Goal: Task Accomplishment & Management: Use online tool/utility

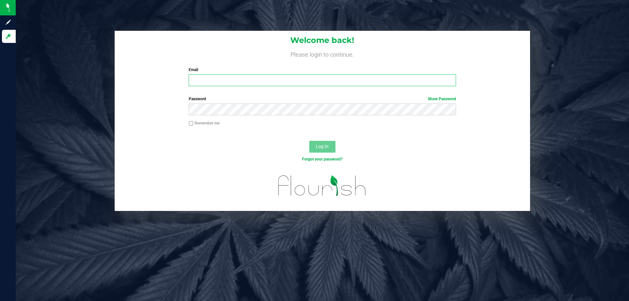
click at [242, 83] on input "Email" at bounding box center [322, 80] width 267 height 12
type input "[EMAIL_ADDRESS][DOMAIN_NAME]"
click at [309, 141] on button "Log In" at bounding box center [322, 147] width 26 height 12
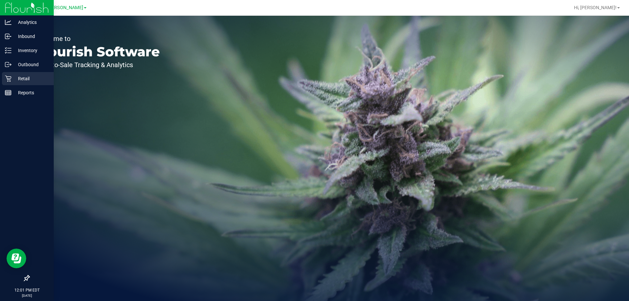
click at [10, 78] on icon at bounding box center [8, 78] width 7 height 7
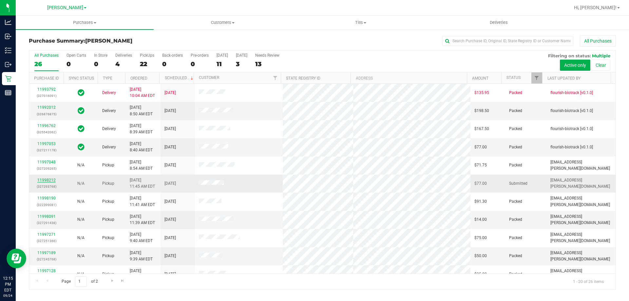
click at [42, 182] on link "11998212" at bounding box center [46, 180] width 18 height 5
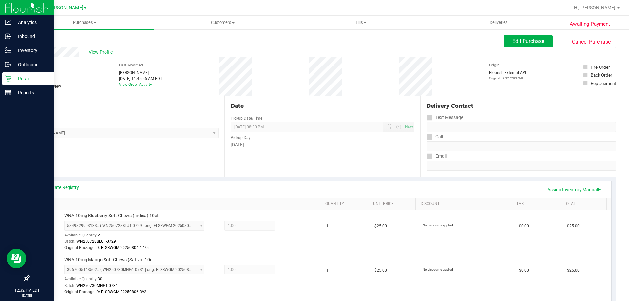
click at [11, 80] on icon at bounding box center [8, 78] width 7 height 7
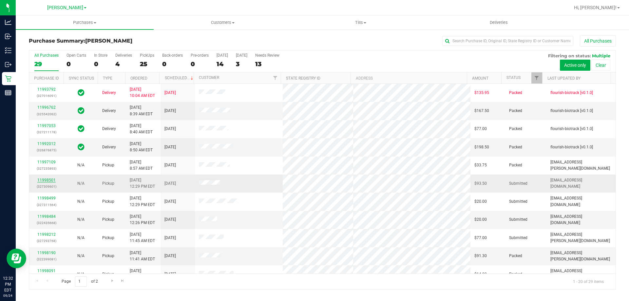
click at [50, 180] on link "11998501" at bounding box center [46, 180] width 18 height 5
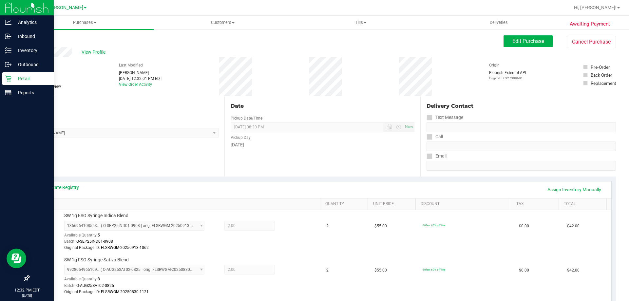
click at [10, 75] on icon at bounding box center [8, 78] width 7 height 7
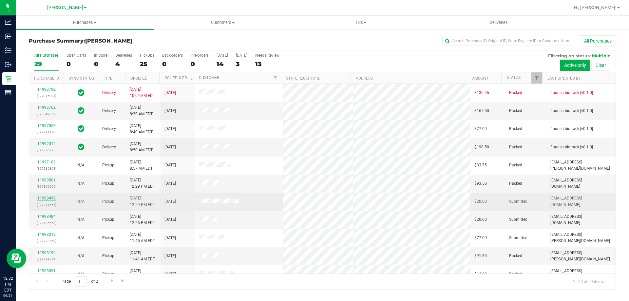
click at [52, 196] on link "11998499" at bounding box center [46, 198] width 18 height 5
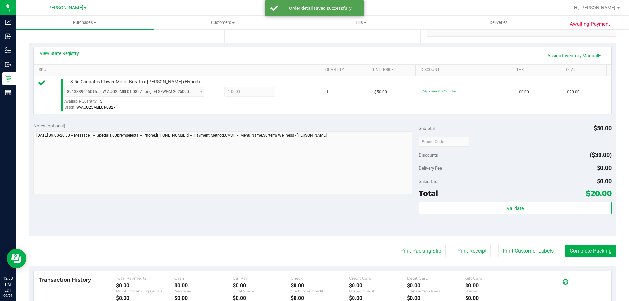
scroll to position [156, 0]
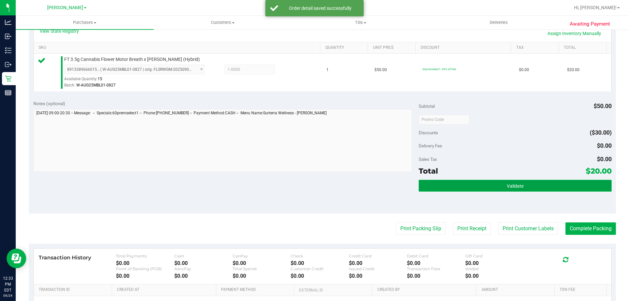
click at [523, 187] on button "Validate" at bounding box center [515, 186] width 193 height 12
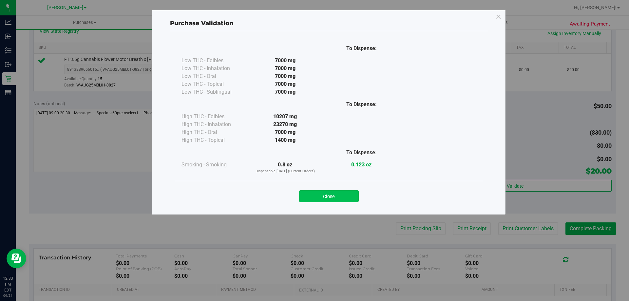
click at [341, 195] on button "Close" at bounding box center [329, 196] width 60 height 12
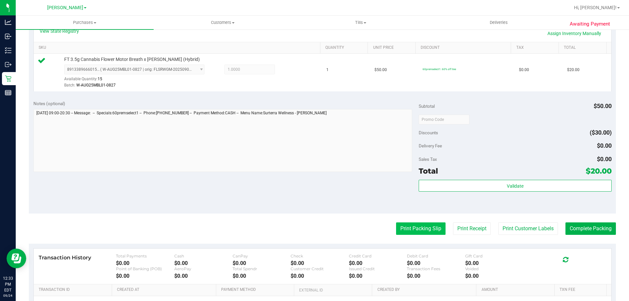
click at [427, 233] on button "Print Packing Slip" at bounding box center [421, 229] width 50 height 12
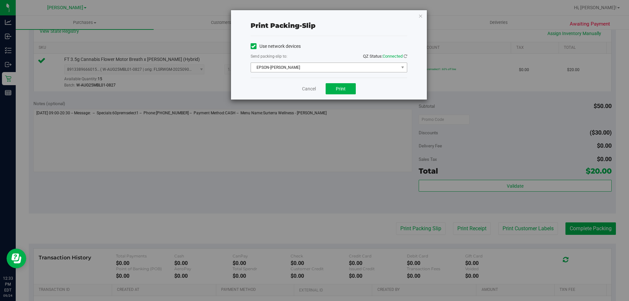
click at [315, 66] on span "EPSON-BECK" at bounding box center [325, 67] width 148 height 9
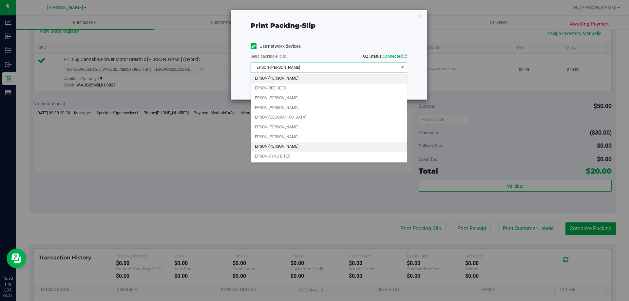
click at [300, 149] on li "EPSON-DWIGHT YOAKAM" at bounding box center [329, 147] width 156 height 10
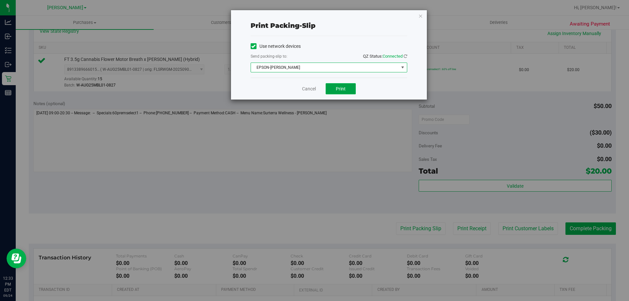
click at [336, 86] on span "Print" at bounding box center [341, 88] width 10 height 5
click at [307, 88] on link "Cancel" at bounding box center [309, 89] width 14 height 7
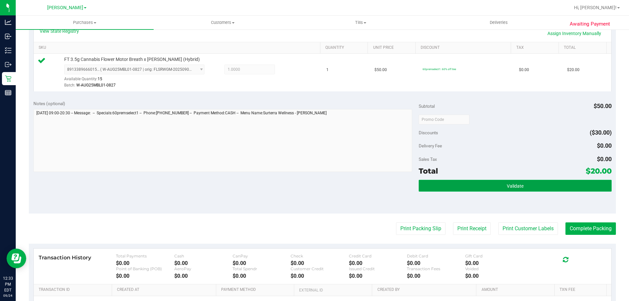
click at [516, 182] on button "Validate" at bounding box center [515, 186] width 193 height 12
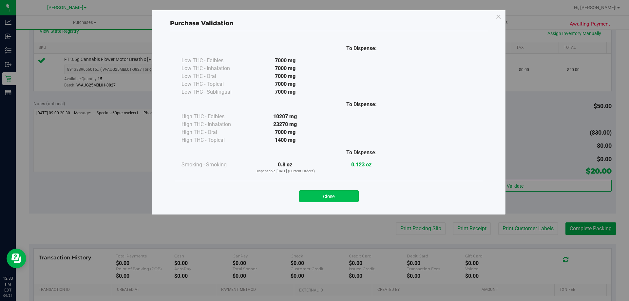
click at [352, 198] on button "Close" at bounding box center [329, 196] width 60 height 12
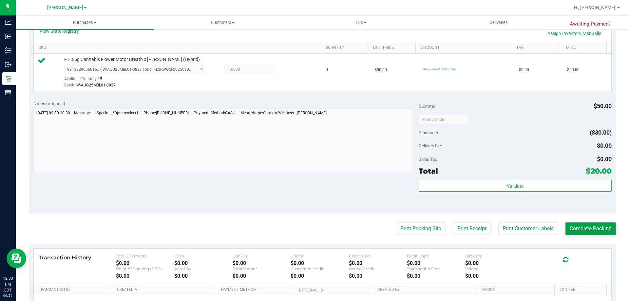
click at [590, 227] on button "Complete Packing" at bounding box center [591, 229] width 50 height 12
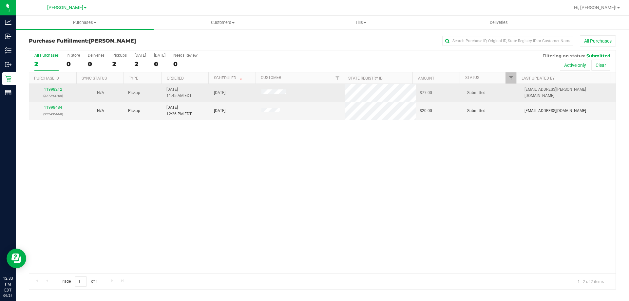
click at [54, 92] on div "11998212 (327293768)" at bounding box center [53, 93] width 40 height 12
click at [55, 91] on link "11998212" at bounding box center [53, 89] width 18 height 5
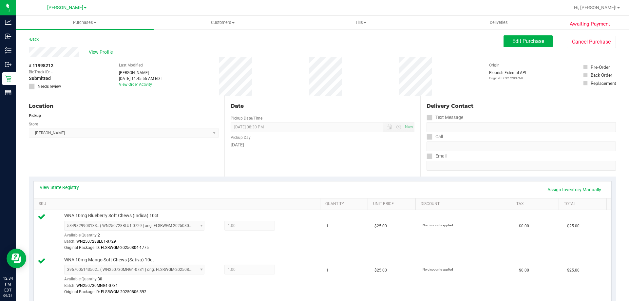
click at [257, 139] on div "Pickup Day" at bounding box center [323, 137] width 184 height 10
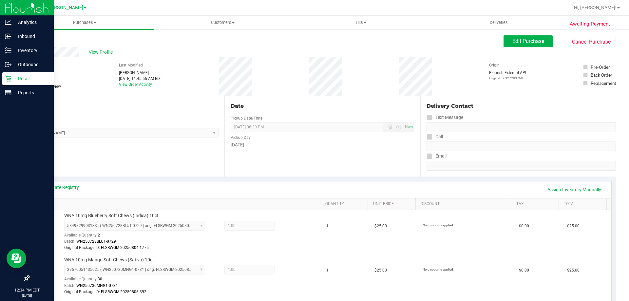
click at [15, 78] on p "Retail" at bounding box center [30, 79] width 39 height 8
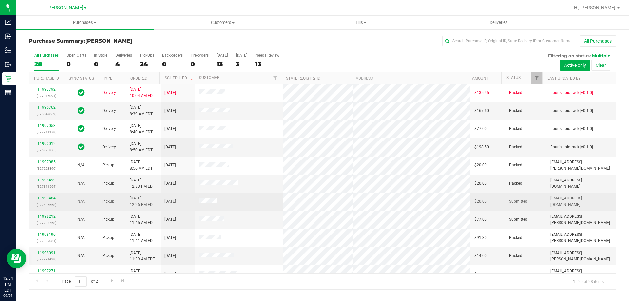
click at [49, 199] on link "11998484" at bounding box center [46, 198] width 18 height 5
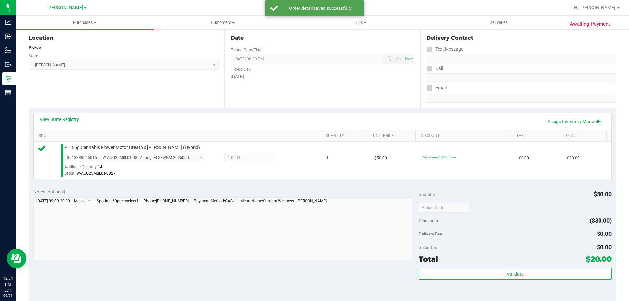
scroll to position [106, 0]
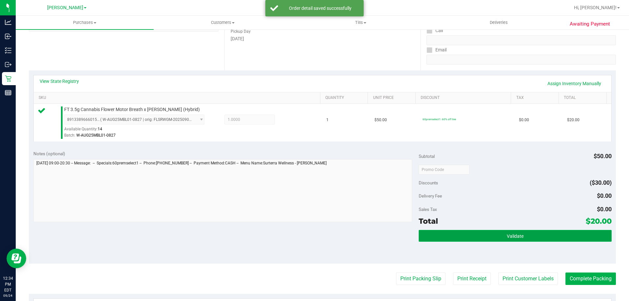
click at [530, 237] on button "Validate" at bounding box center [515, 236] width 193 height 12
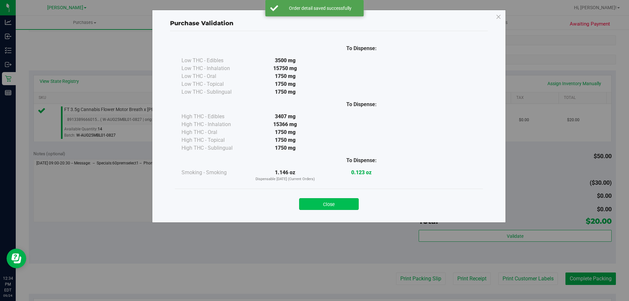
click at [341, 209] on button "Close" at bounding box center [329, 204] width 60 height 12
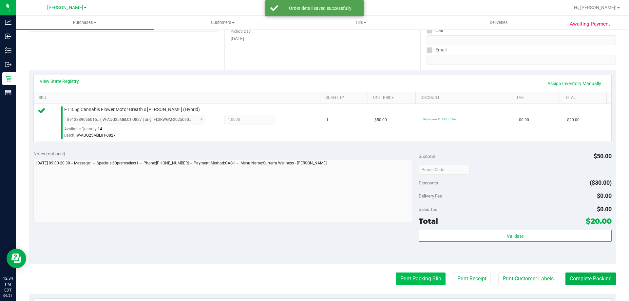
click at [415, 274] on button "Print Packing Slip" at bounding box center [421, 279] width 50 height 12
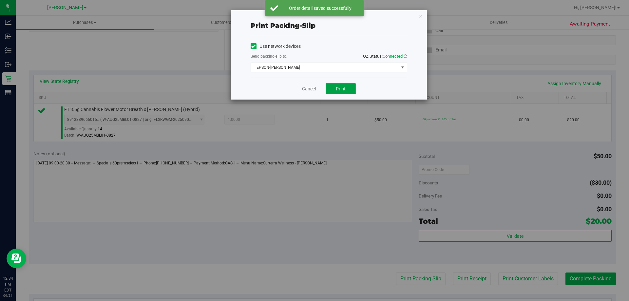
click at [347, 88] on button "Print" at bounding box center [341, 88] width 30 height 11
click at [309, 89] on link "Cancel" at bounding box center [309, 89] width 14 height 7
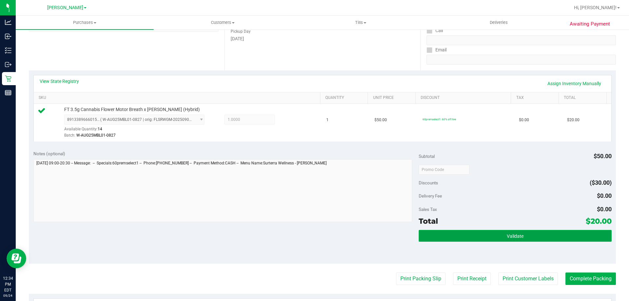
click at [538, 236] on button "Validate" at bounding box center [515, 236] width 193 height 12
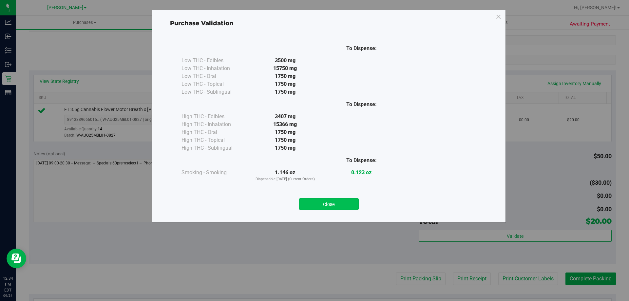
click at [345, 205] on button "Close" at bounding box center [329, 204] width 60 height 12
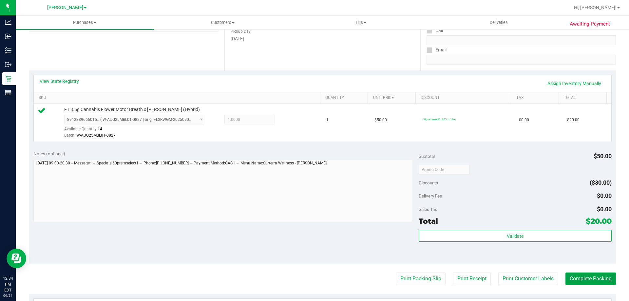
click at [588, 273] on button "Complete Packing" at bounding box center [591, 279] width 50 height 12
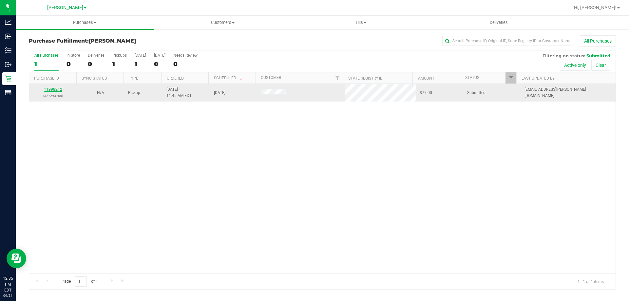
click at [52, 89] on link "11998212" at bounding box center [53, 89] width 18 height 5
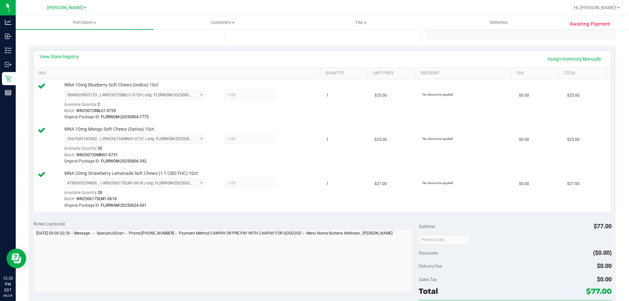
scroll to position [131, 0]
click at [61, 56] on link "View State Registry" at bounding box center [59, 56] width 39 height 7
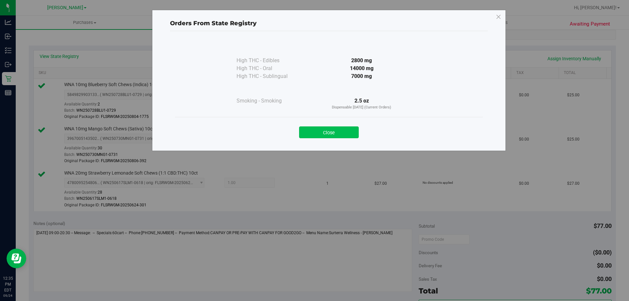
click at [355, 129] on button "Close" at bounding box center [329, 133] width 60 height 12
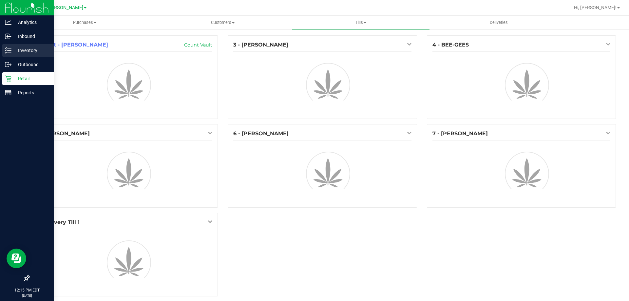
click at [9, 53] on line at bounding box center [10, 53] width 4 height 0
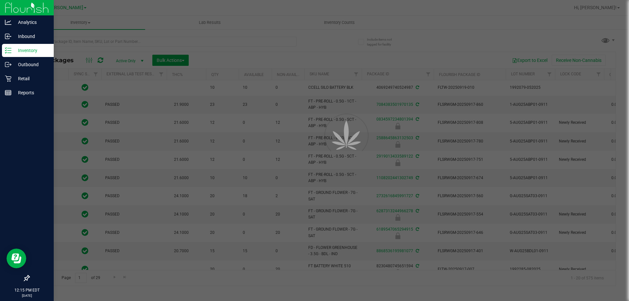
type input "2026-03-16"
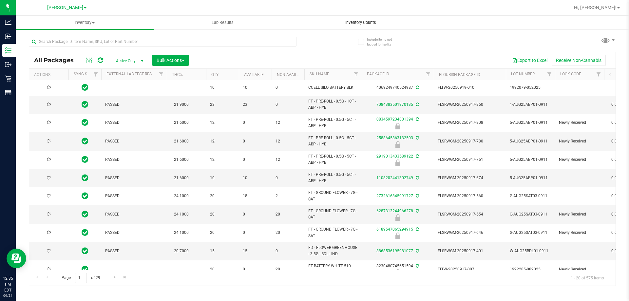
type input "2026-03-16"
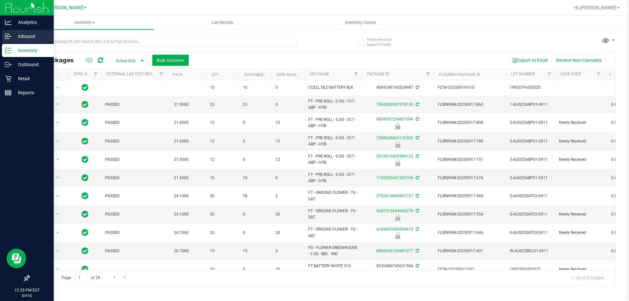
click at [20, 40] on p "Inbound" at bounding box center [30, 36] width 39 height 8
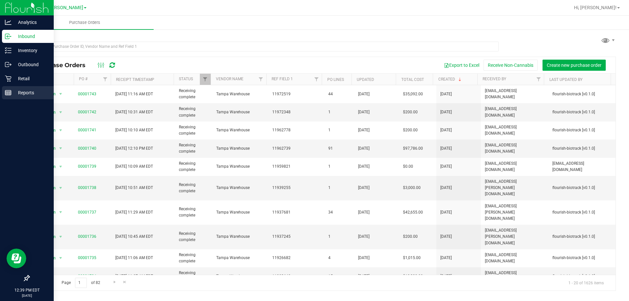
click at [12, 91] on p "Reports" at bounding box center [30, 93] width 39 height 8
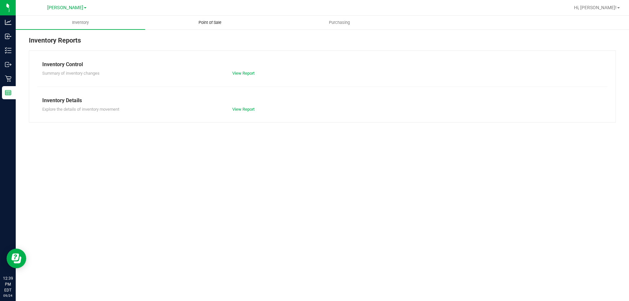
click at [211, 22] on span "Point of Sale" at bounding box center [210, 23] width 41 height 6
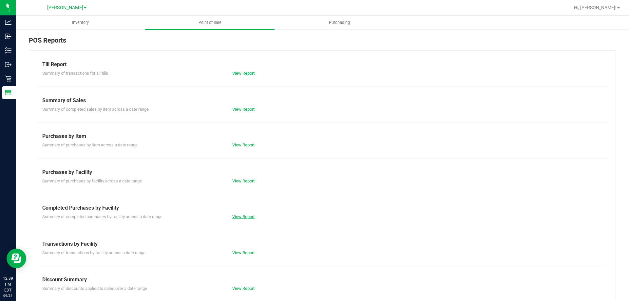
click at [239, 217] on link "View Report" at bounding box center [243, 216] width 22 height 5
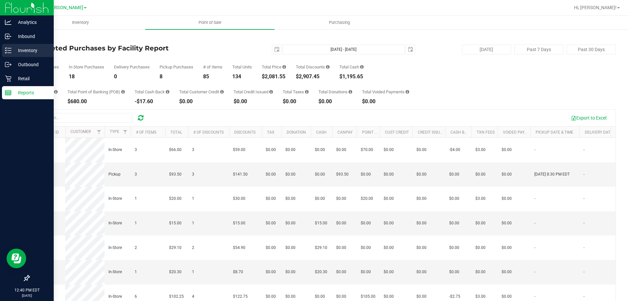
click at [15, 50] on p "Inventory" at bounding box center [30, 51] width 39 height 8
